Goal: Obtain resource: Download file/media

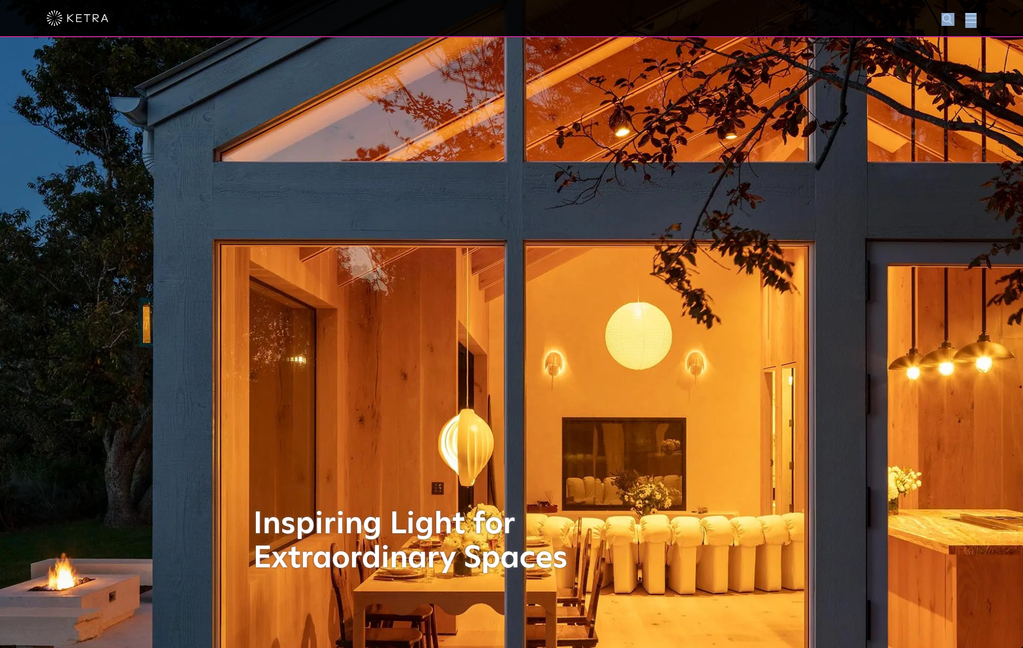
click at [983, 18] on div at bounding box center [511, 18] width 1023 height 37
click at [976, 18] on img at bounding box center [970, 18] width 11 height 10
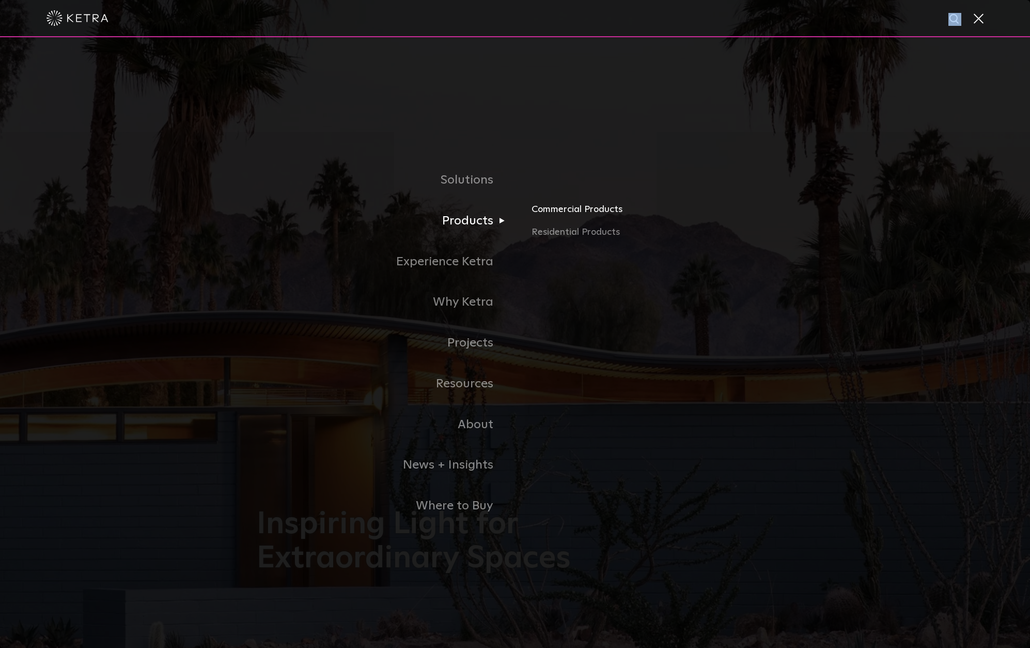
click at [560, 210] on link "Commercial Products" at bounding box center [653, 213] width 242 height 23
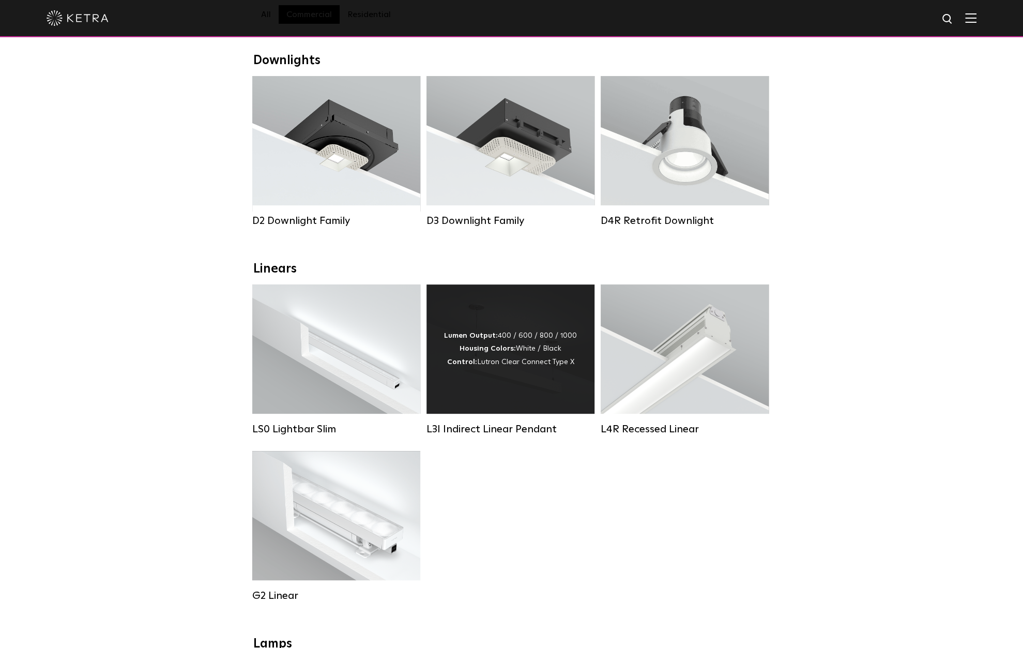
scroll to position [155, 0]
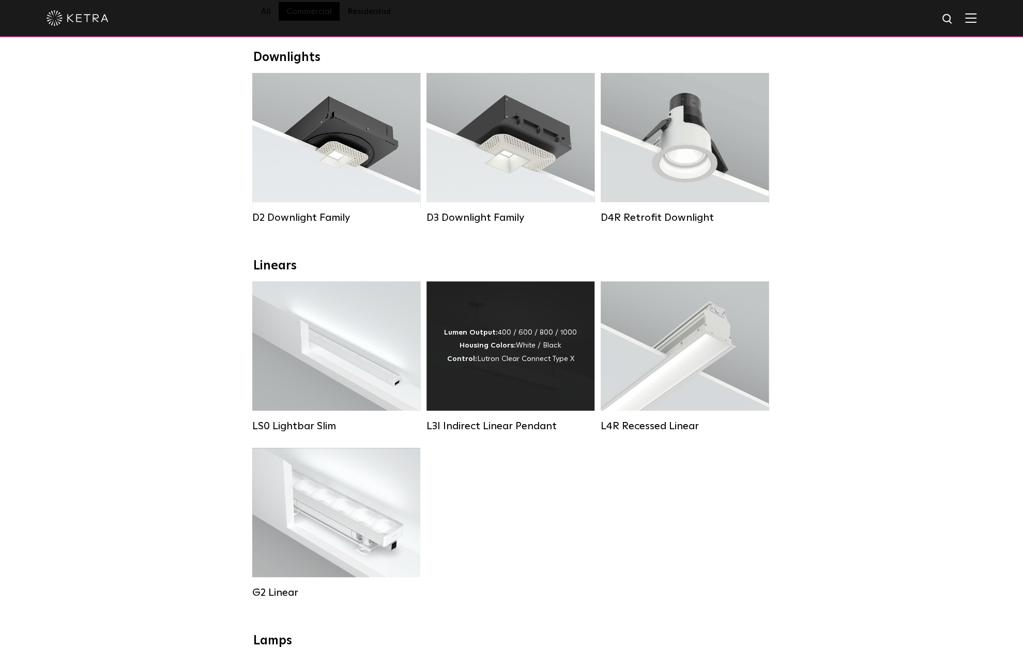
click at [520, 351] on div "Lumen Output: 400 / 600 / 800 / 1000 Housing Colors: White / Black Control: Lut…" at bounding box center [510, 345] width 133 height 39
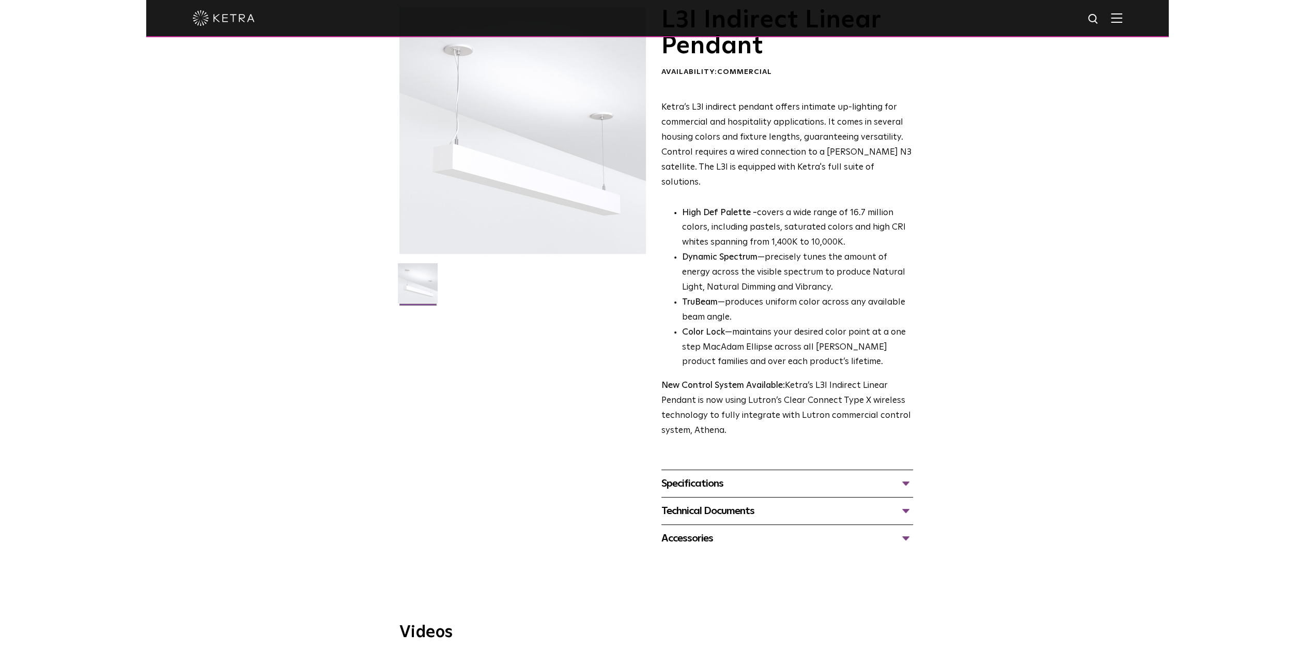
scroll to position [155, 0]
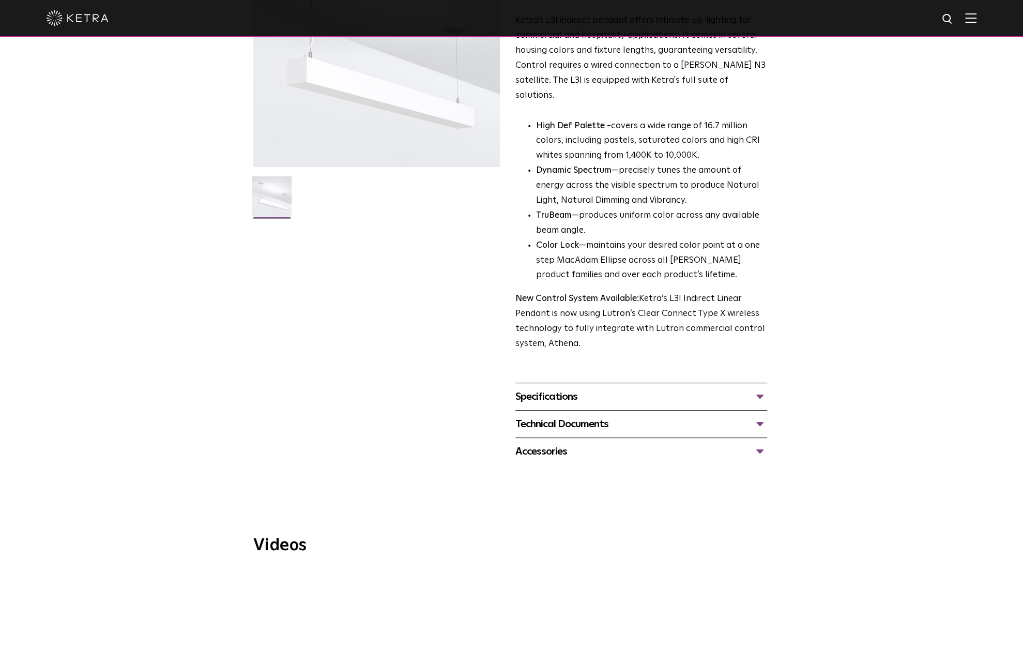
click at [757, 388] on div "Specifications" at bounding box center [641, 396] width 252 height 17
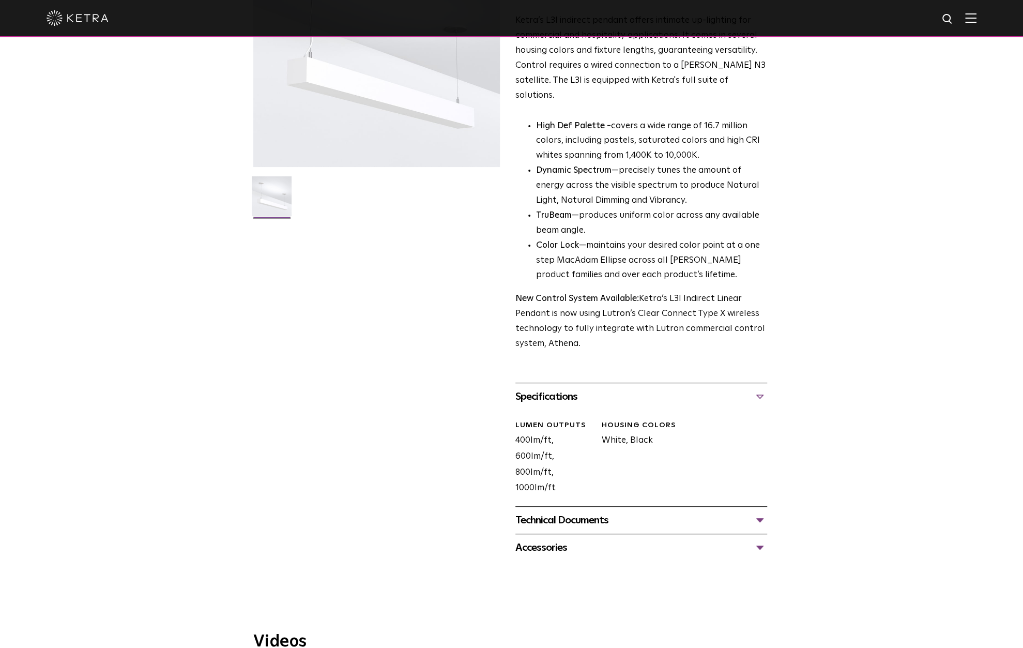
click at [756, 512] on div "Technical Documents" at bounding box center [641, 520] width 252 height 17
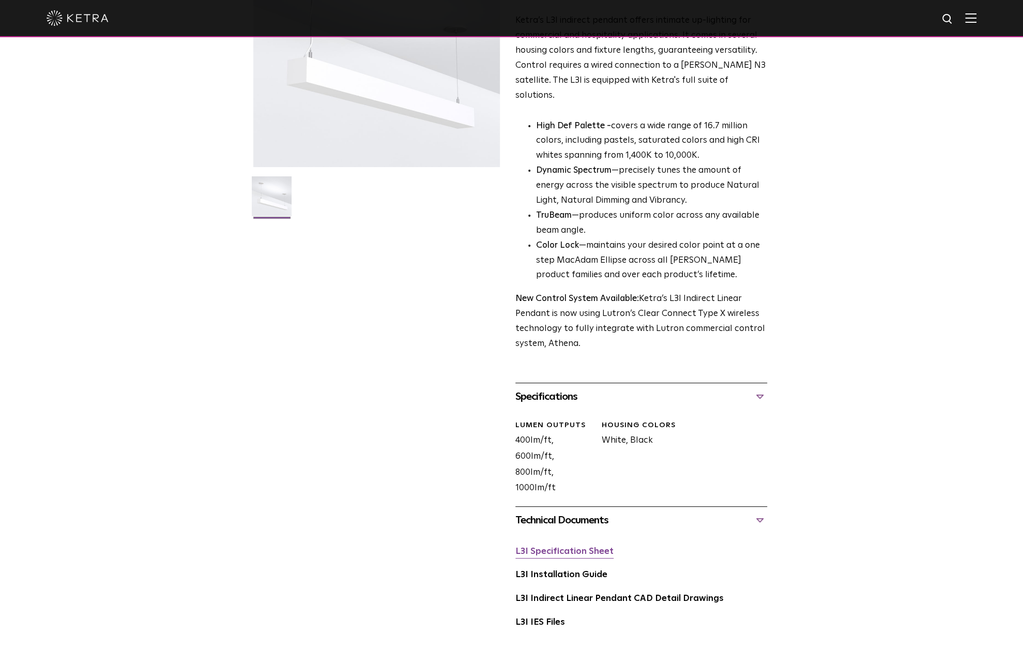
click at [594, 547] on link "L3I Specification Sheet" at bounding box center [564, 551] width 98 height 9
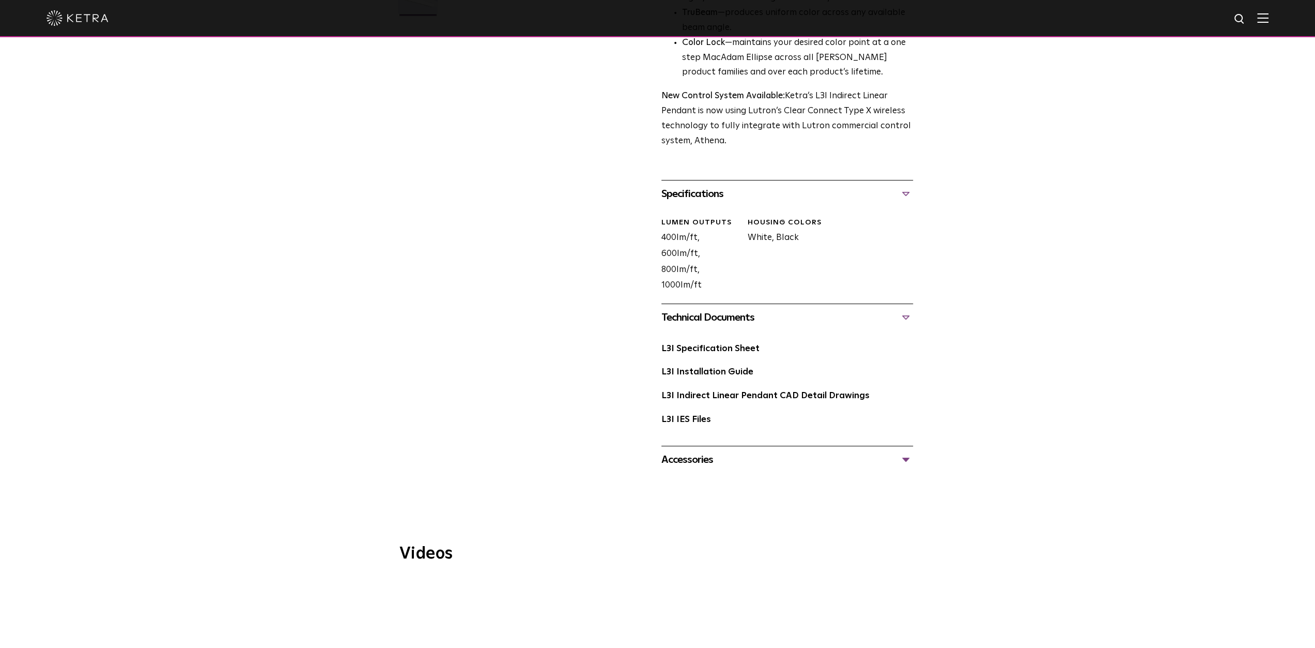
scroll to position [362, 0]
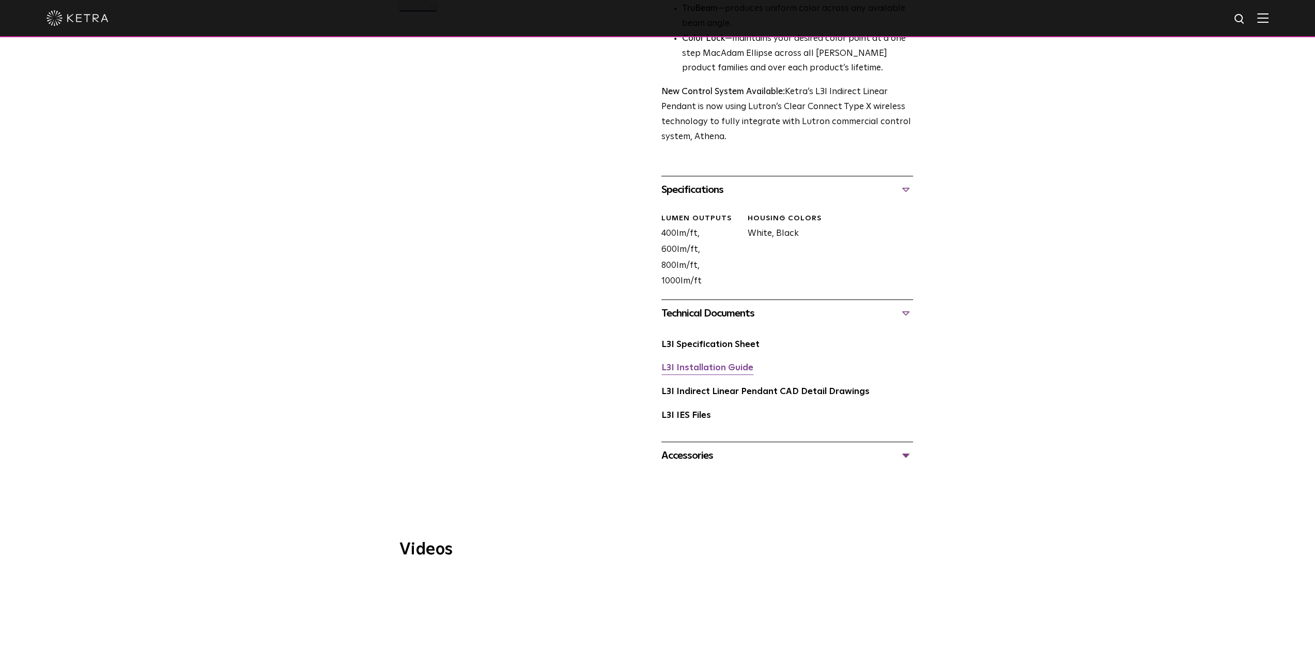
click at [707, 363] on link "L3I Installation Guide" at bounding box center [707, 367] width 92 height 9
